Goal: Task Accomplishment & Management: Use online tool/utility

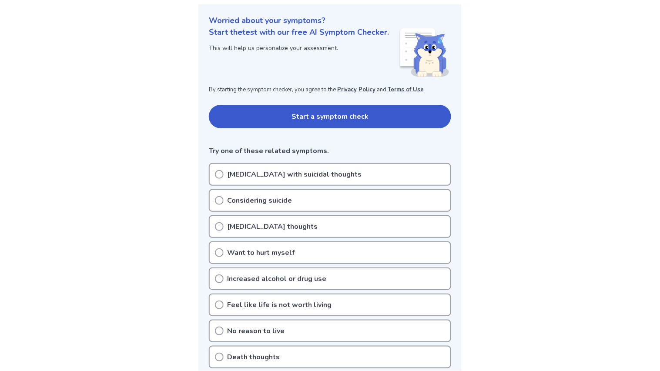
scroll to position [78, 0]
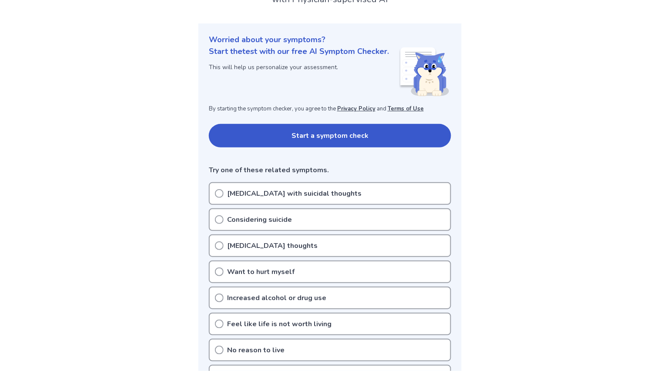
click at [427, 132] on button "Start a symptom check" at bounding box center [330, 136] width 242 height 24
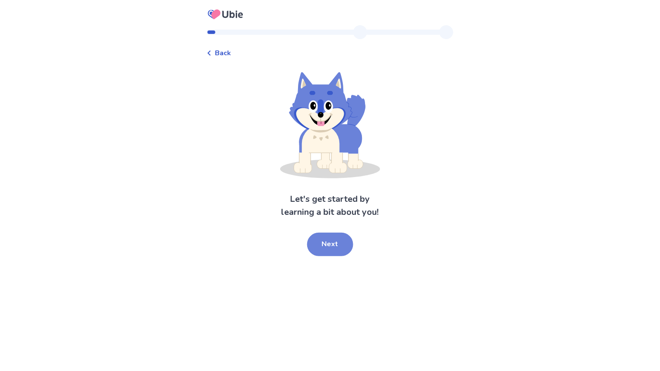
click at [335, 241] on button "Next" at bounding box center [330, 245] width 46 height 24
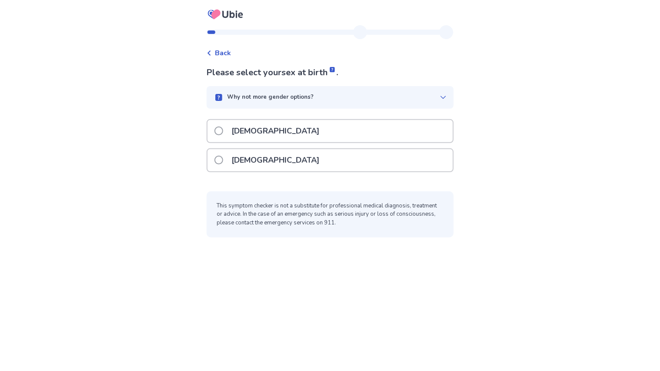
click at [440, 95] on icon at bounding box center [443, 97] width 7 height 7
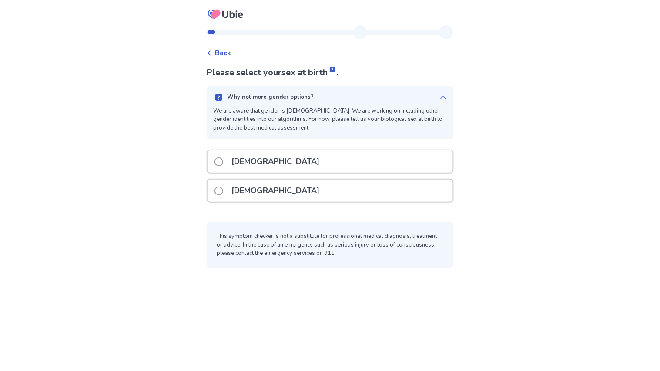
click at [440, 98] on icon at bounding box center [443, 97] width 7 height 7
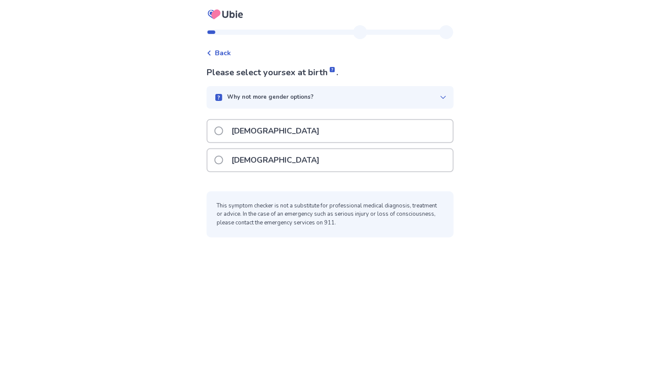
click at [295, 154] on div "Female" at bounding box center [330, 160] width 245 height 22
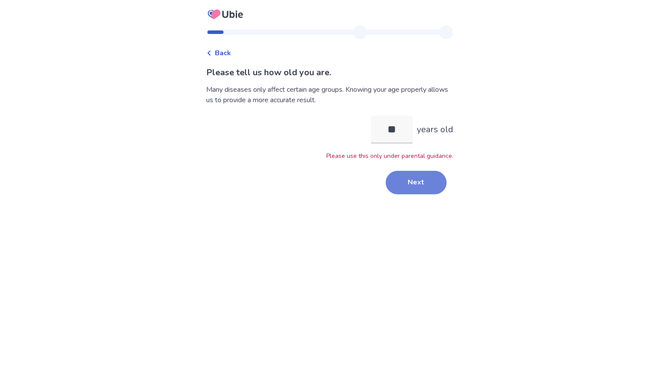
type input "**"
click at [417, 180] on button "Next" at bounding box center [416, 183] width 61 height 24
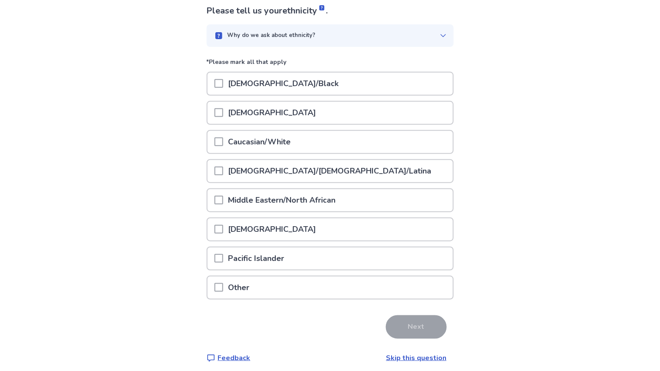
scroll to position [62, 0]
click at [289, 151] on p "Caucasian/White" at bounding box center [259, 142] width 73 height 22
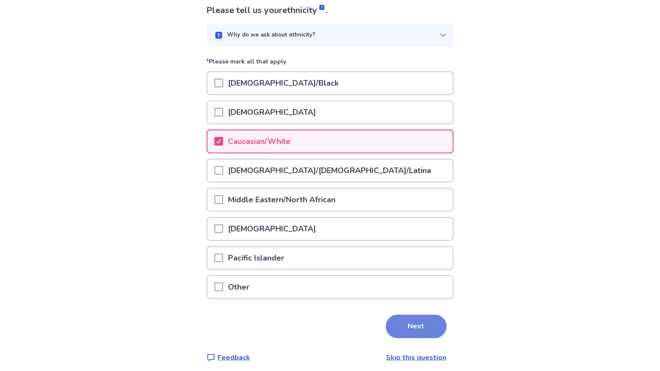
click at [431, 320] on button "Next" at bounding box center [416, 327] width 61 height 24
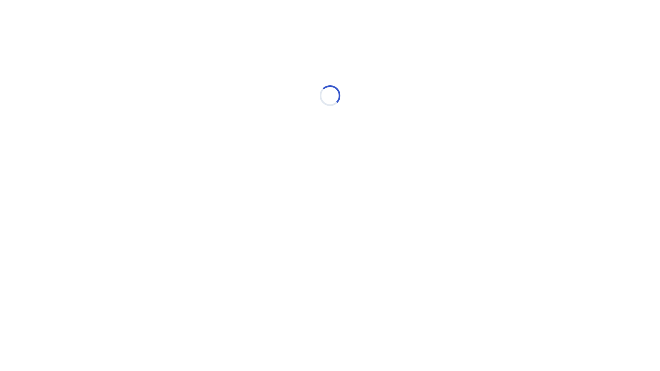
scroll to position [0, 0]
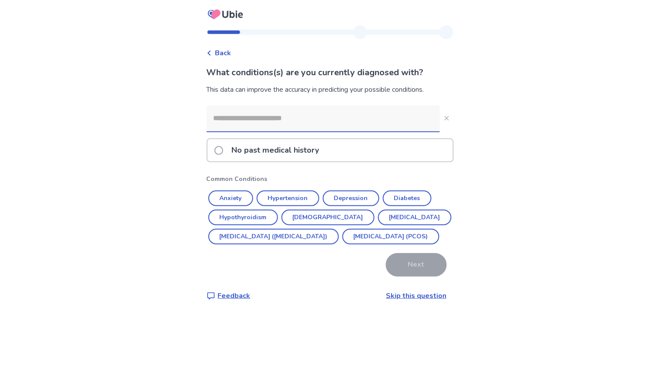
click at [235, 157] on p "No past medical history" at bounding box center [276, 150] width 98 height 22
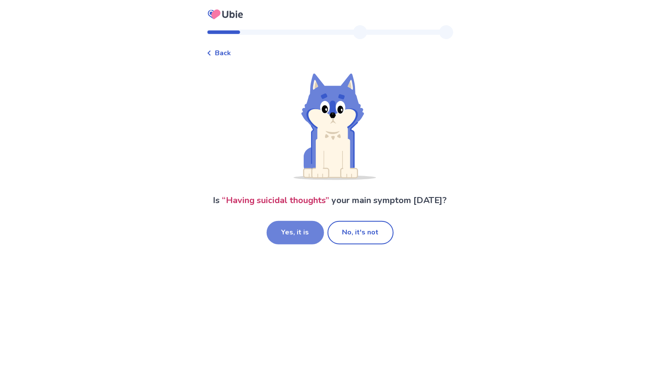
click at [301, 235] on button "Yes, it is" at bounding box center [295, 233] width 57 height 24
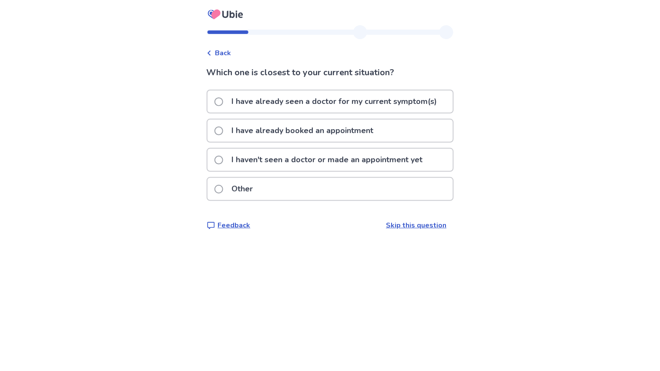
click at [297, 159] on p "I haven't seen a doctor or made an appointment yet" at bounding box center [328, 160] width 202 height 22
